Goal: Navigation & Orientation: Find specific page/section

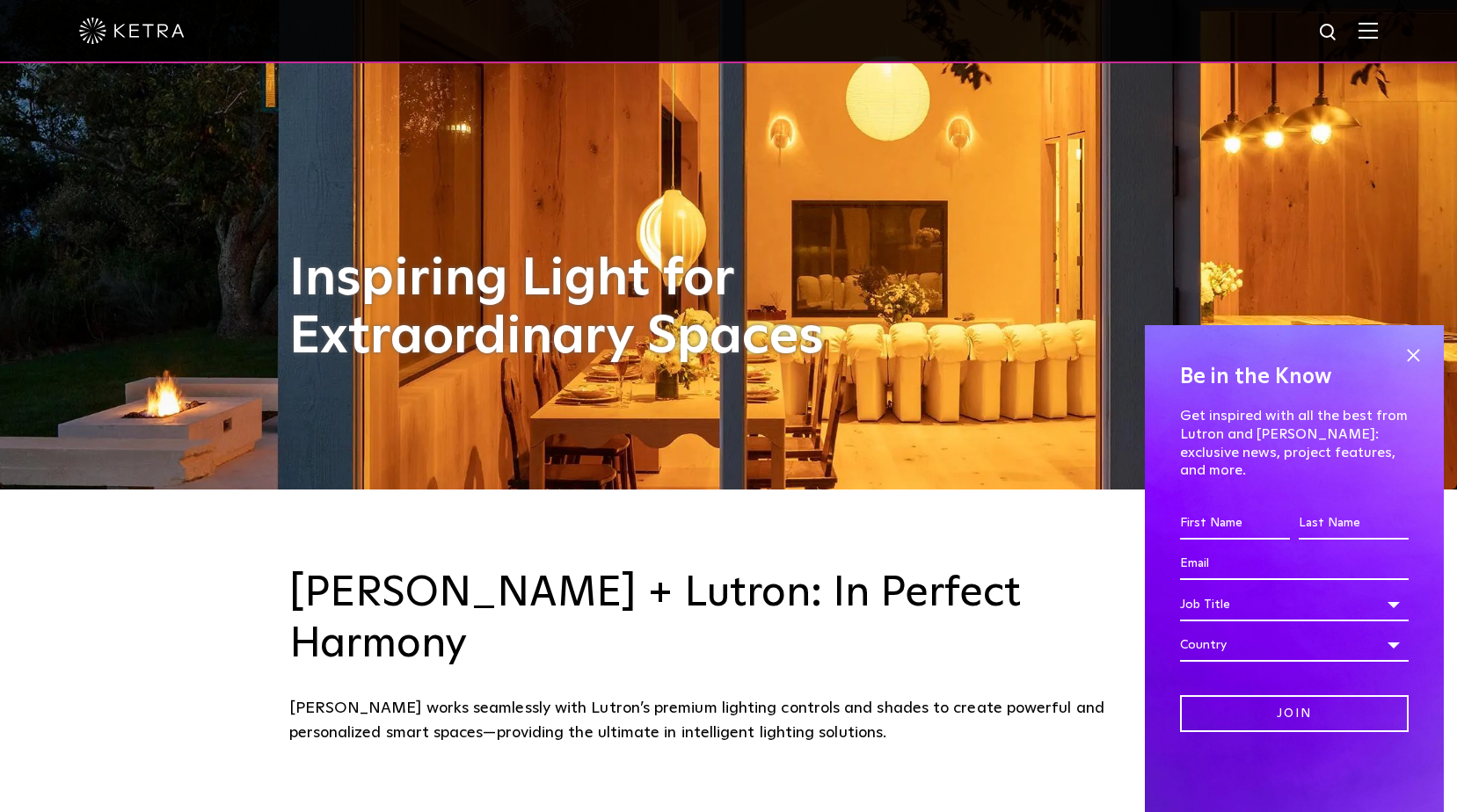
scroll to position [351, 0]
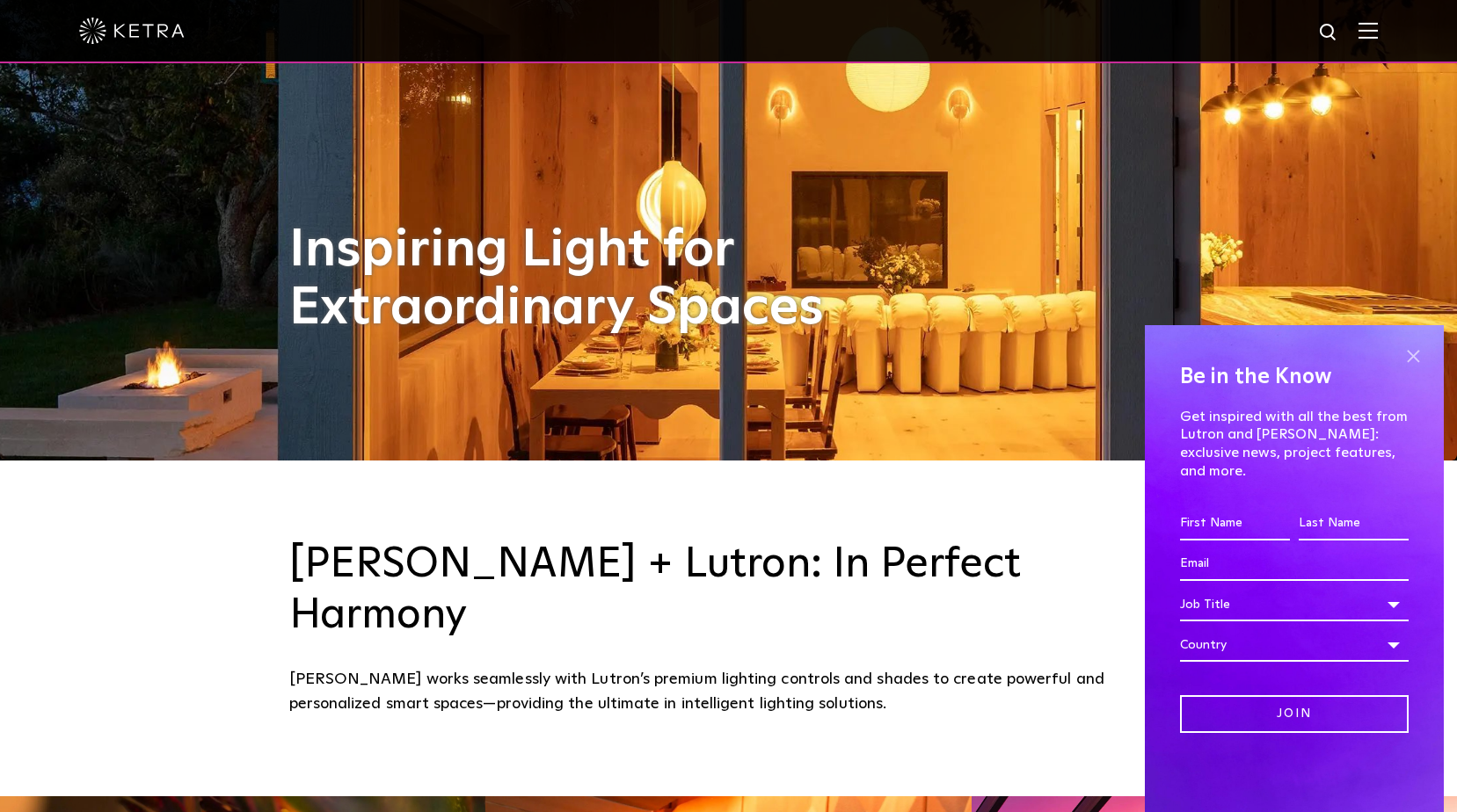
click at [1409, 368] on span at bounding box center [1413, 356] width 26 height 26
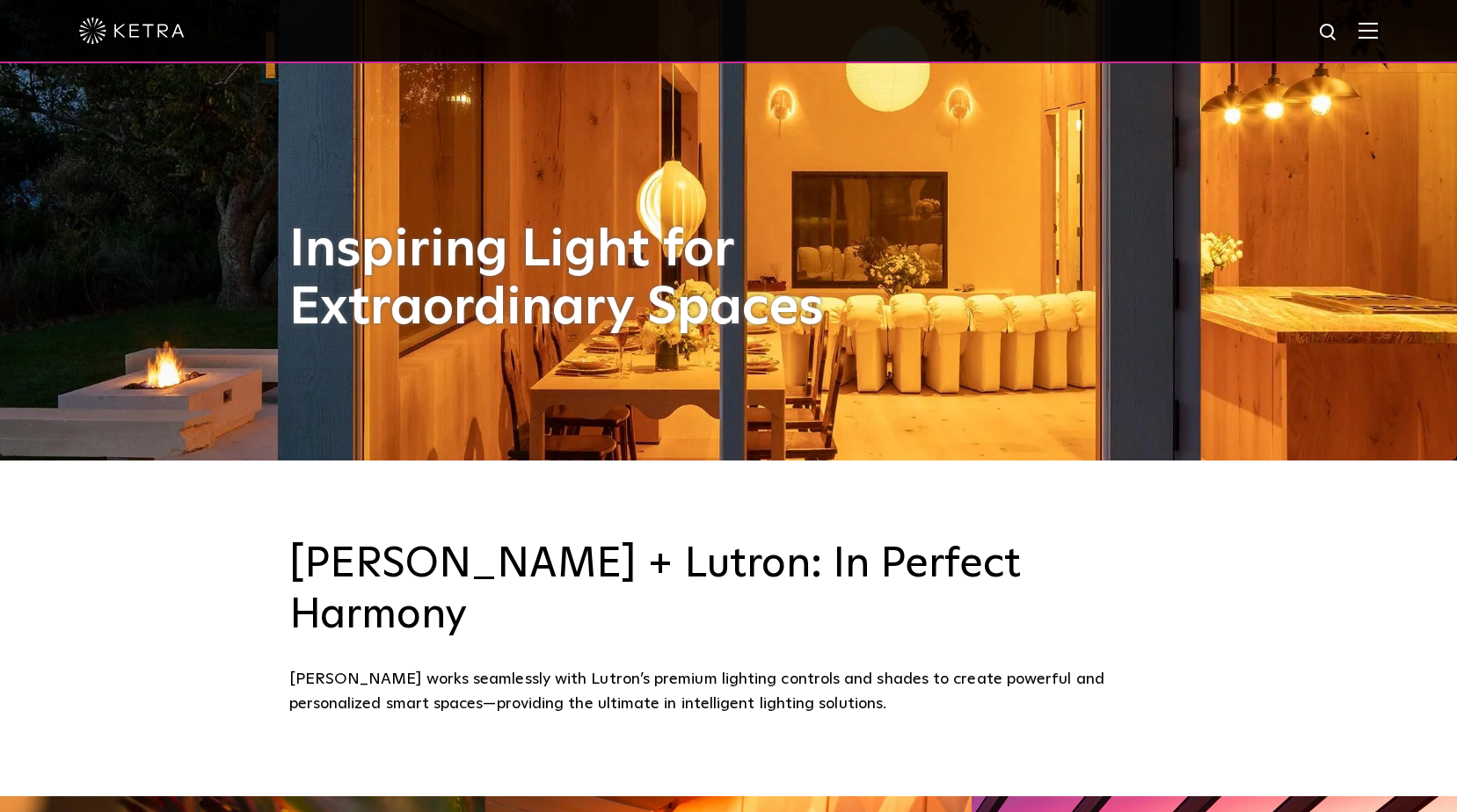
click at [1373, 32] on img at bounding box center [1368, 30] width 19 height 17
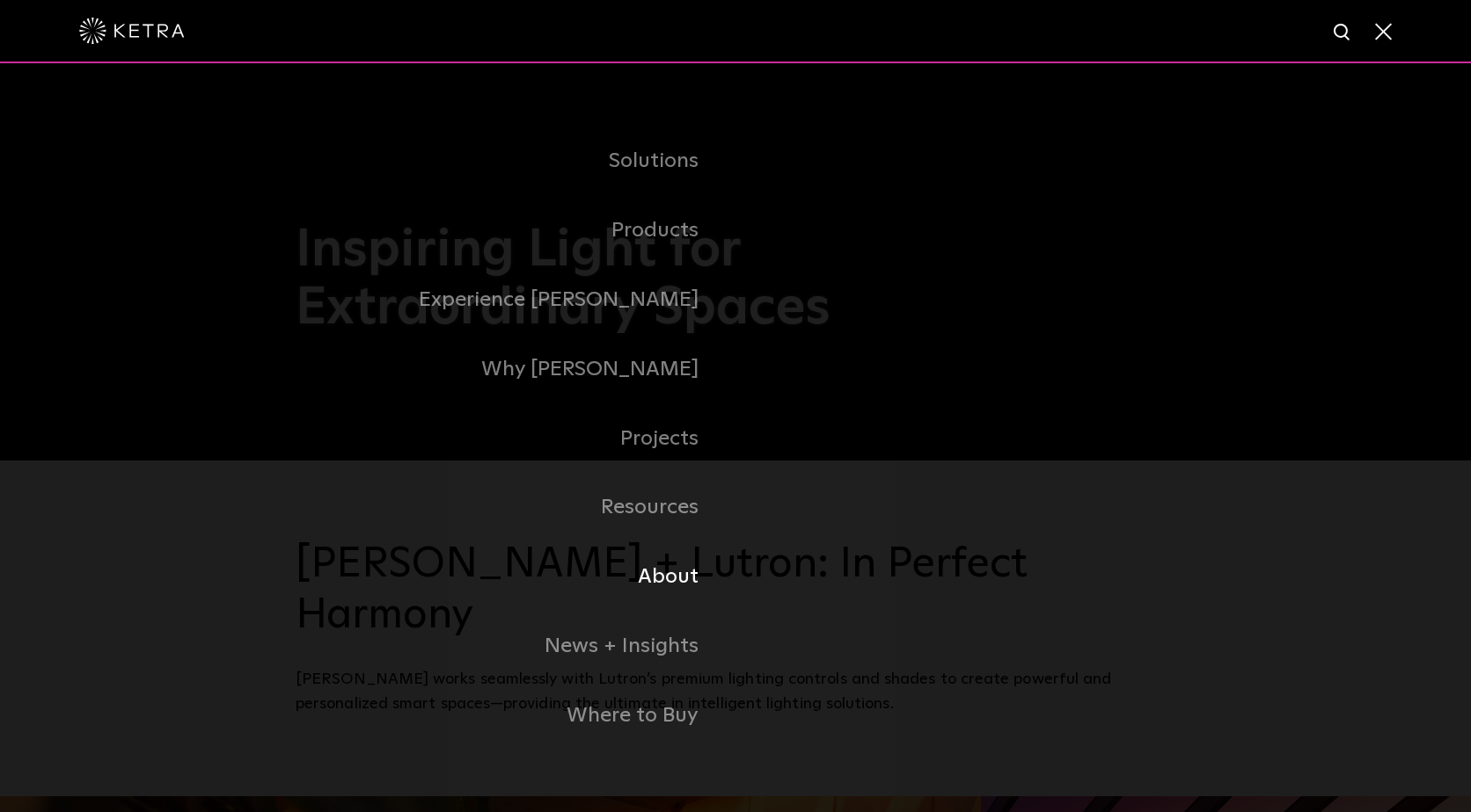
click at [678, 581] on link "About" at bounding box center [516, 578] width 440 height 70
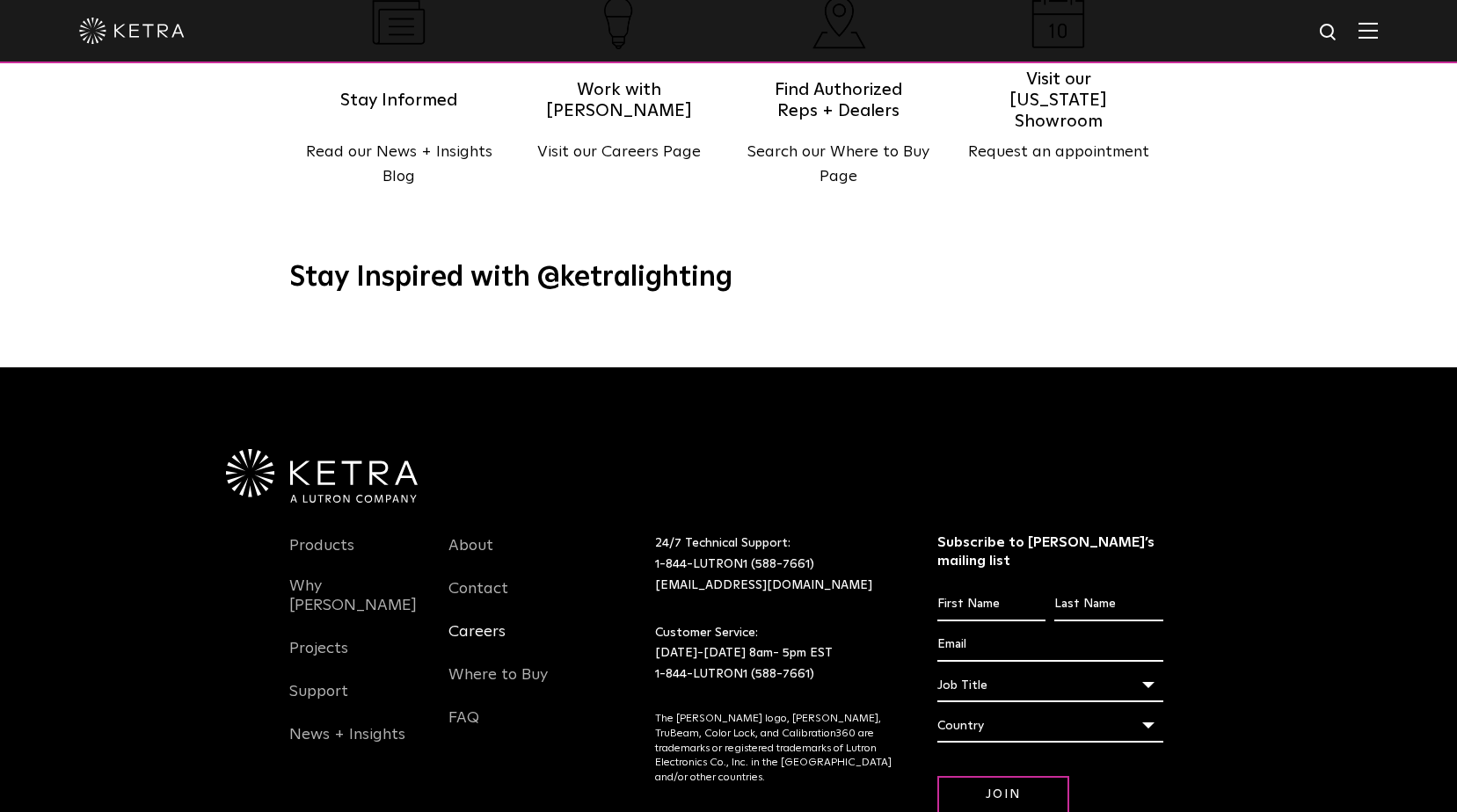
scroll to position [2198, 0]
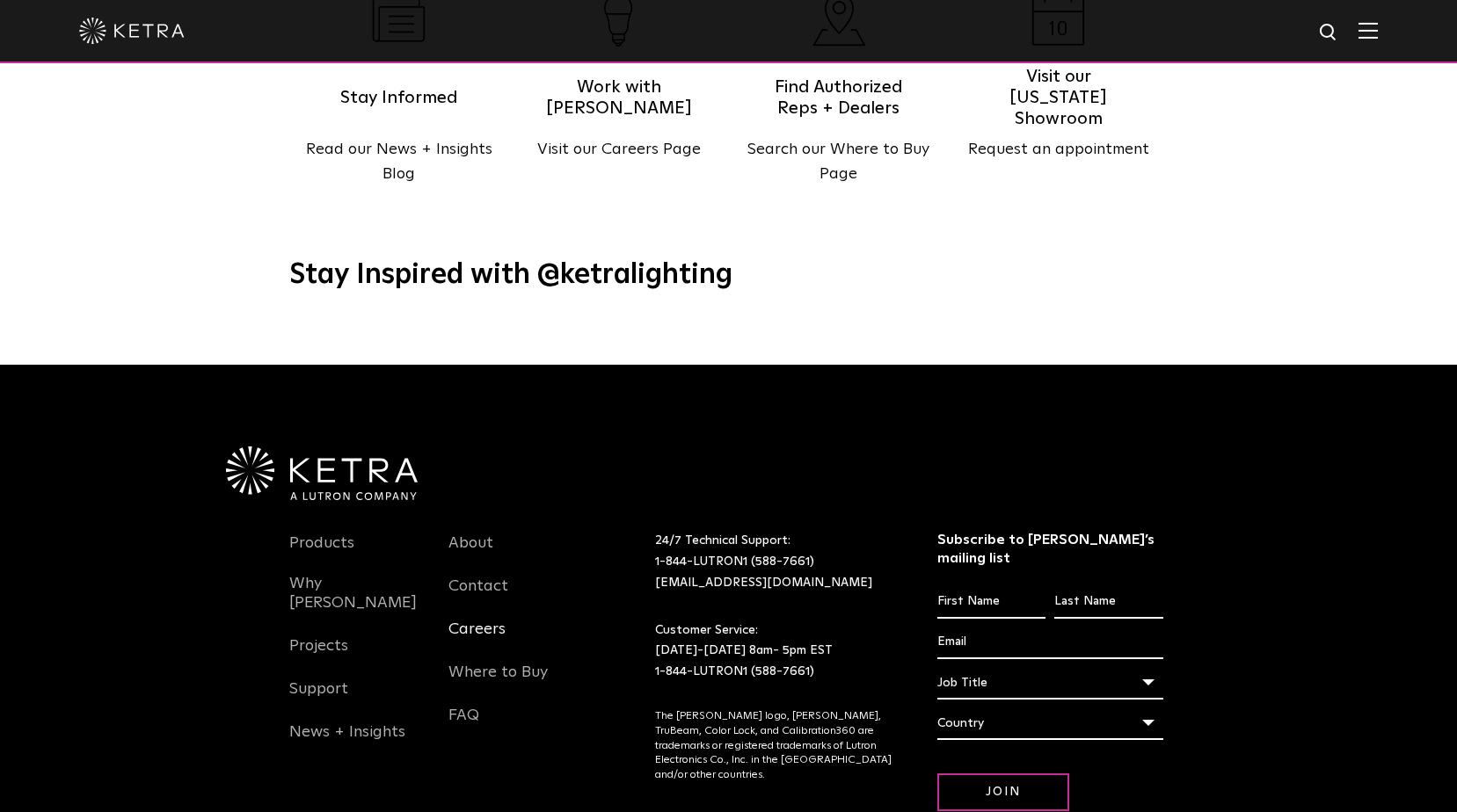
click at [482, 619] on link "Careers" at bounding box center [477, 639] width 58 height 41
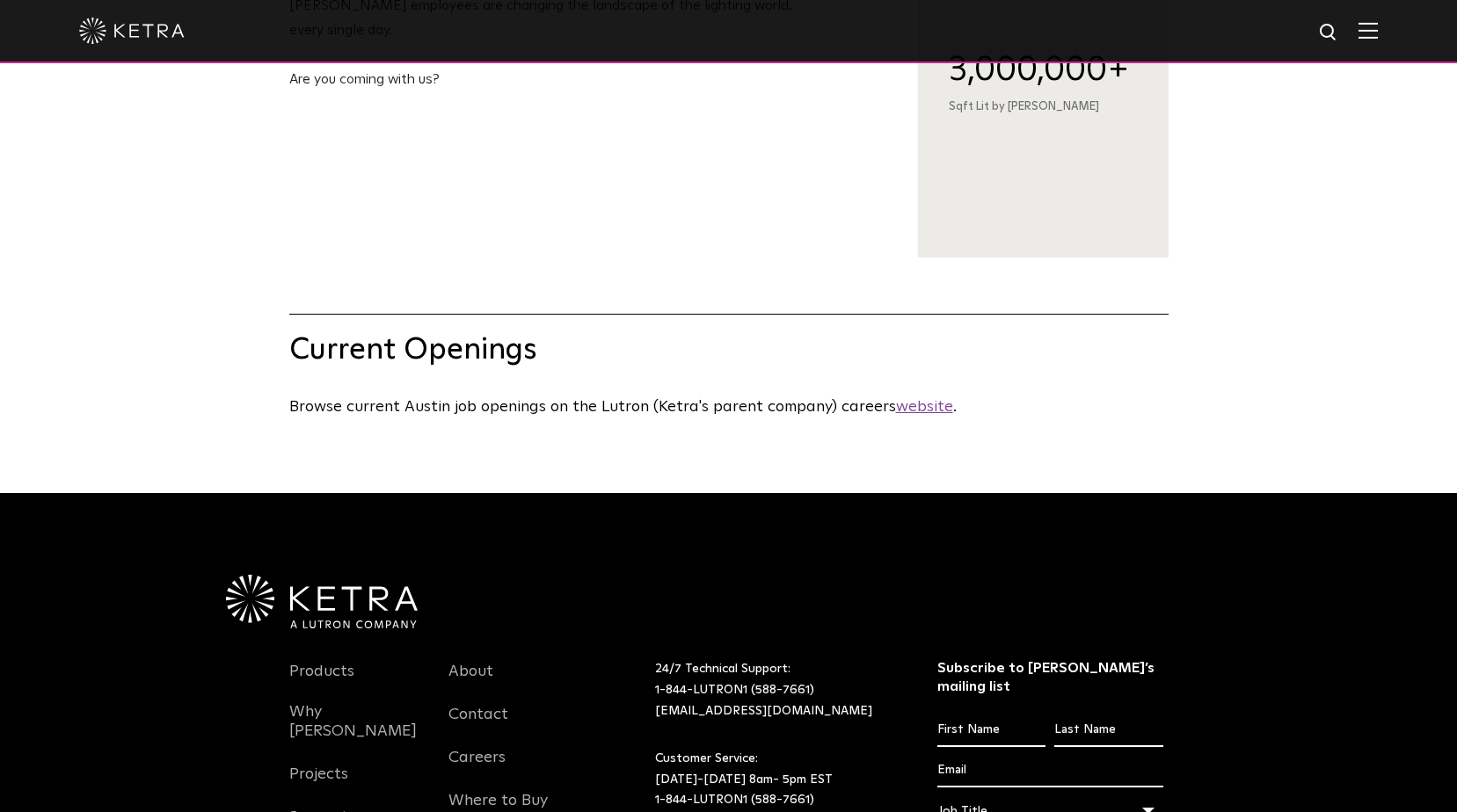
scroll to position [616, 0]
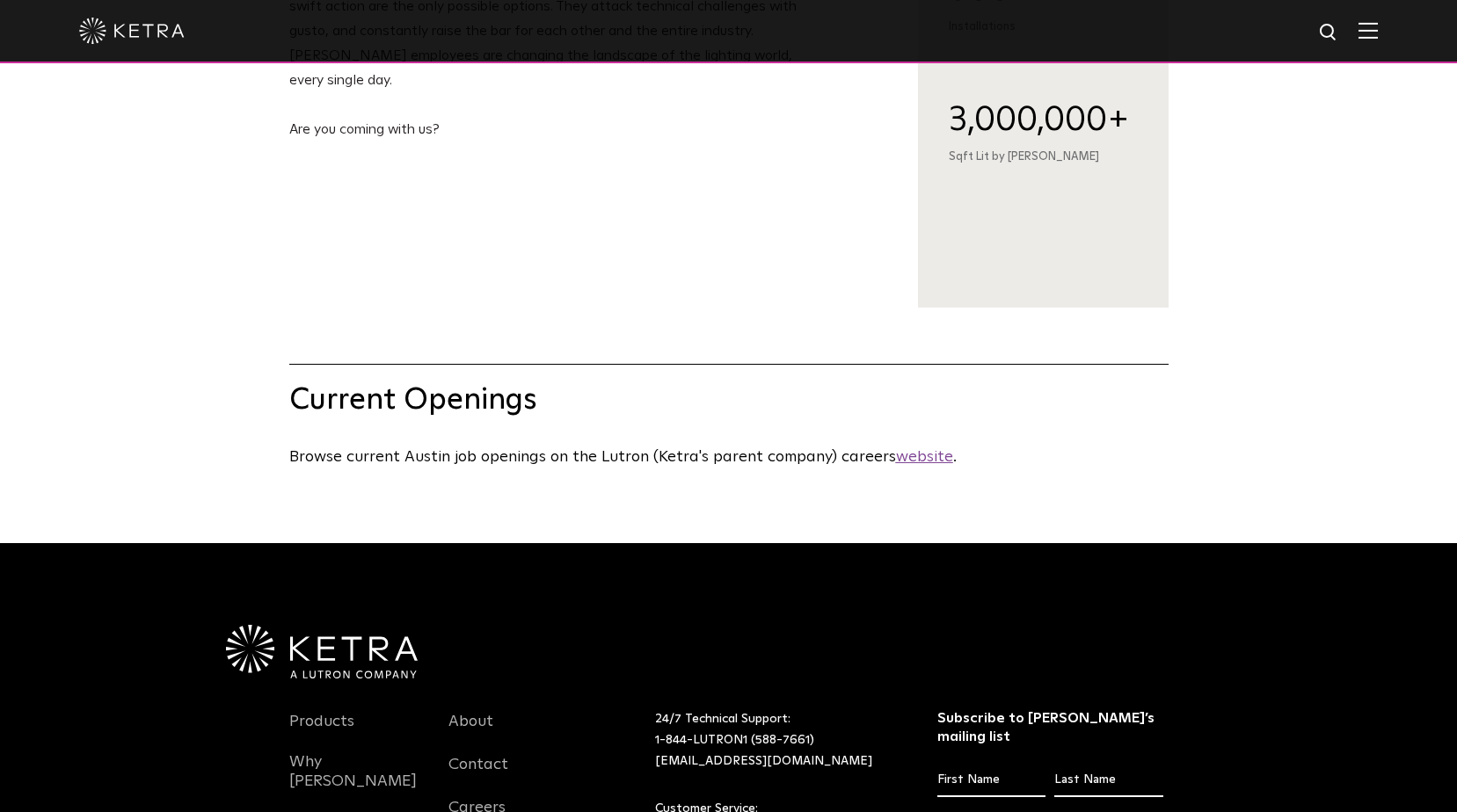
click at [921, 465] on u "website" at bounding box center [924, 457] width 58 height 16
